Goal: Information Seeking & Learning: Find specific page/section

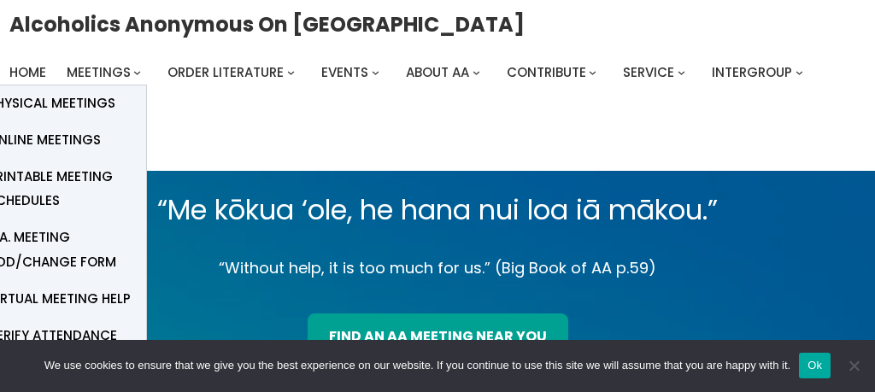
click at [79, 139] on span "Online Meetings" at bounding box center [44, 140] width 113 height 24
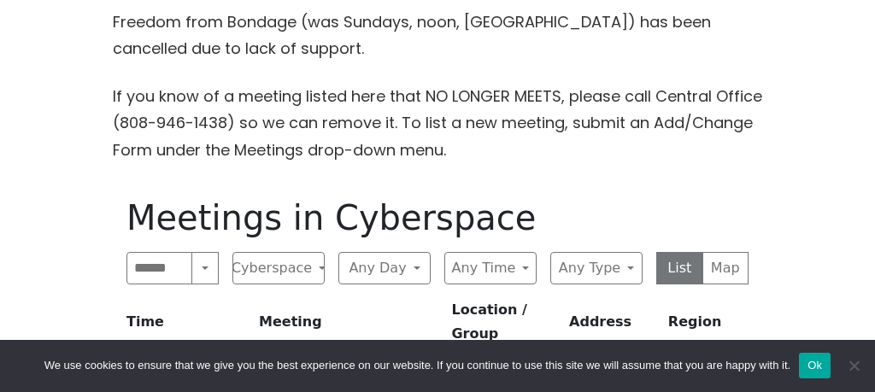
scroll to position [537, 0]
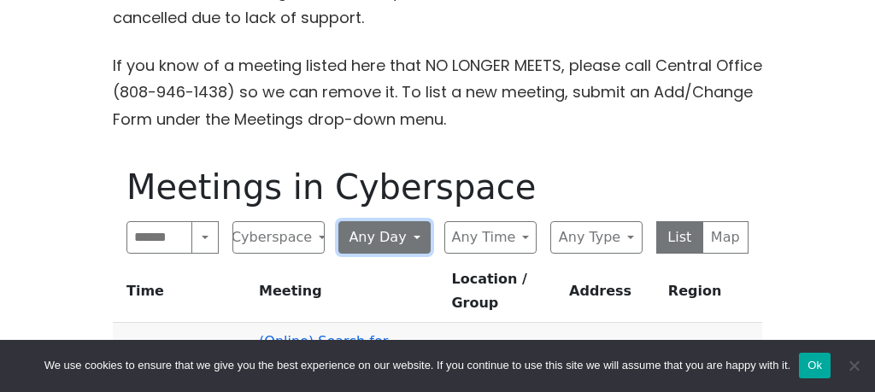
click at [412, 235] on button "Any Day" at bounding box center [384, 237] width 92 height 32
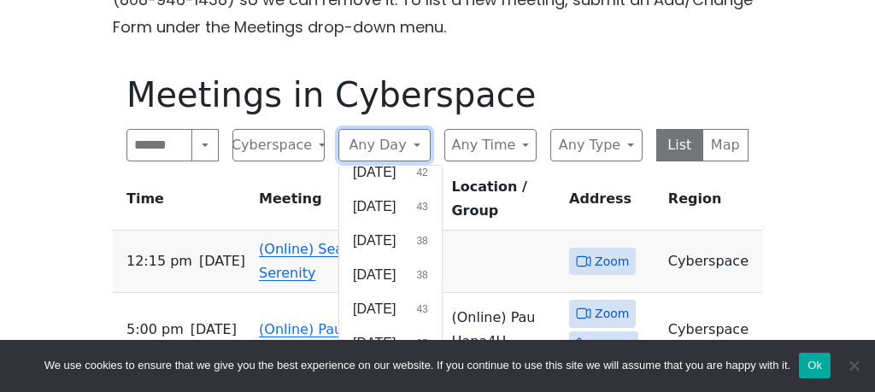
scroll to position [638, 0]
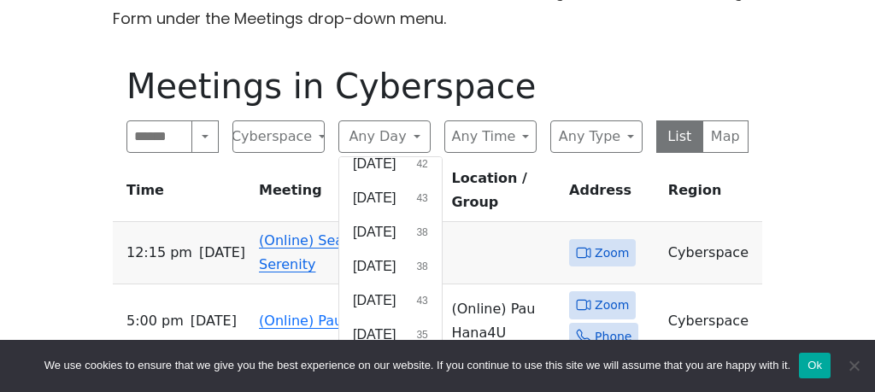
click at [403, 296] on button "[DATE] 43" at bounding box center [390, 301] width 103 height 34
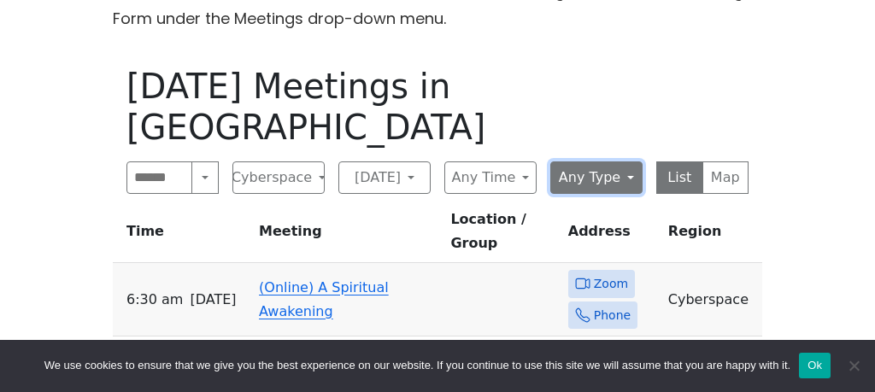
click at [626, 162] on button "Any Type" at bounding box center [596, 178] width 92 height 32
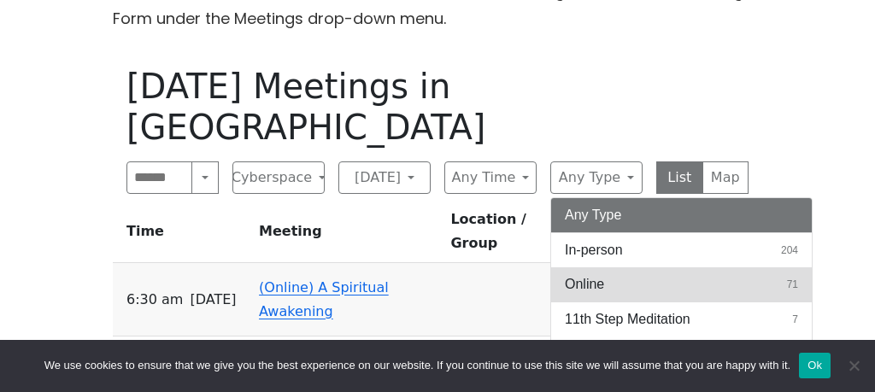
click at [596, 274] on span "Online" at bounding box center [584, 284] width 39 height 21
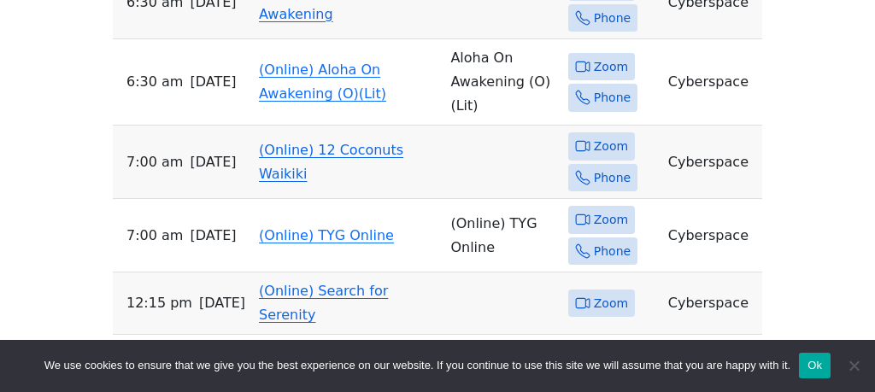
scroll to position [940, 0]
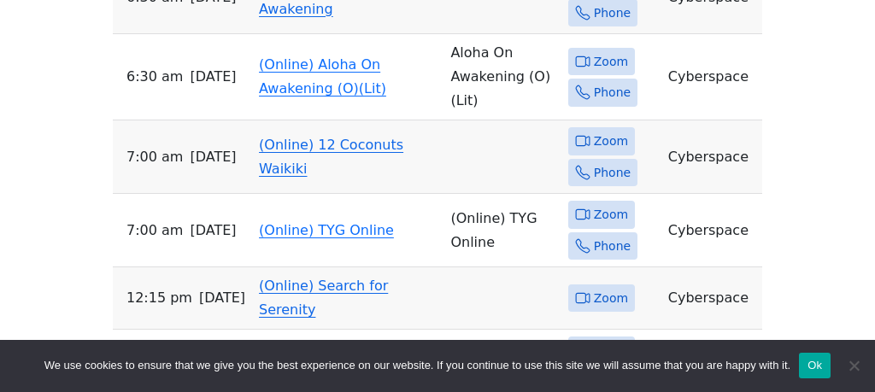
scroll to position [638, 0]
